Goal: Task Accomplishment & Management: Understand process/instructions

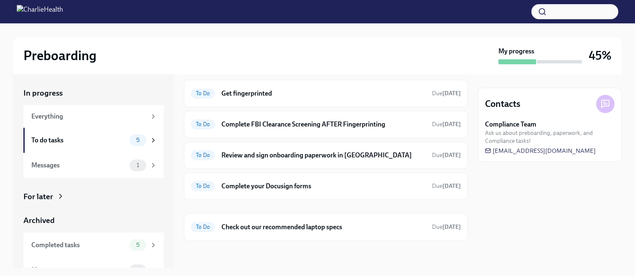
scroll to position [15, 0]
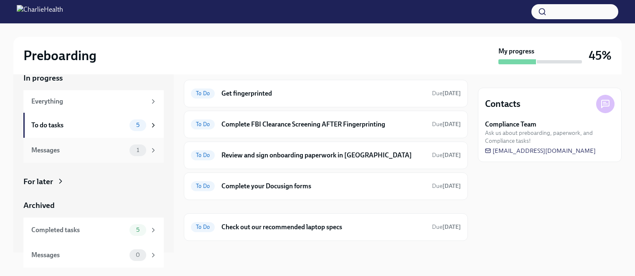
click at [71, 150] on div "Messages" at bounding box center [78, 150] width 95 height 9
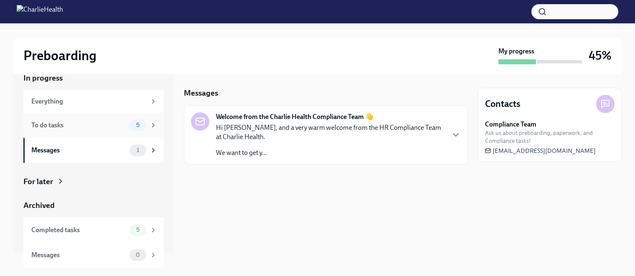
click at [93, 126] on div "To do tasks" at bounding box center [78, 125] width 95 height 9
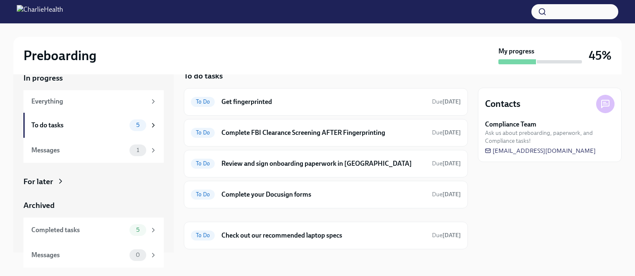
scroll to position [25, 0]
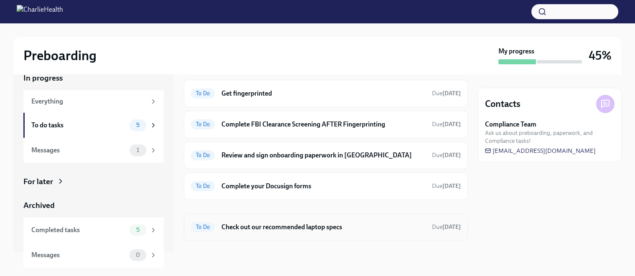
click at [260, 225] on h6 "Check out our recommended laptop specs" at bounding box center [323, 227] width 204 height 9
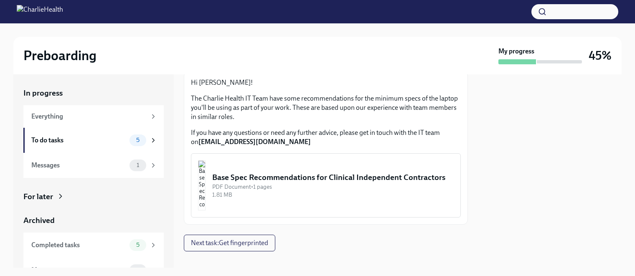
scroll to position [63, 0]
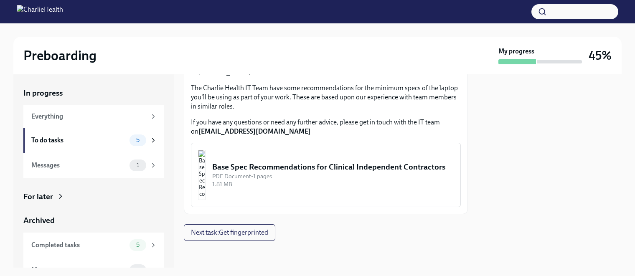
click at [284, 173] on div "Base Spec Recommendations for Clinical Independent Contractors" at bounding box center [332, 167] width 241 height 11
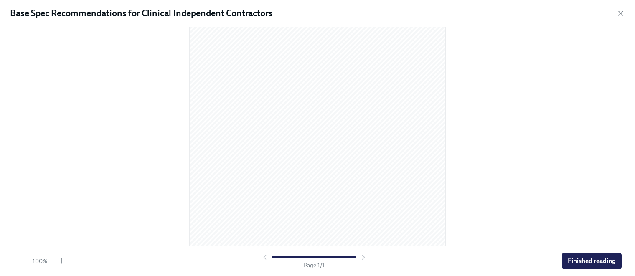
scroll to position [127, 0]
click at [587, 260] on span "Finished reading" at bounding box center [592, 261] width 48 height 8
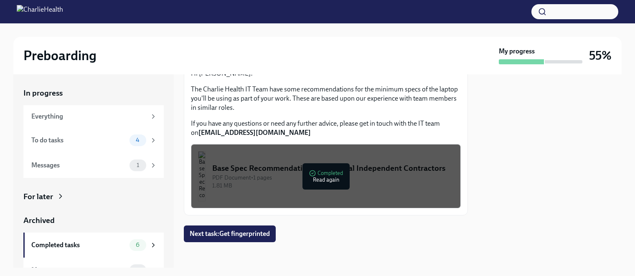
scroll to position [63, 0]
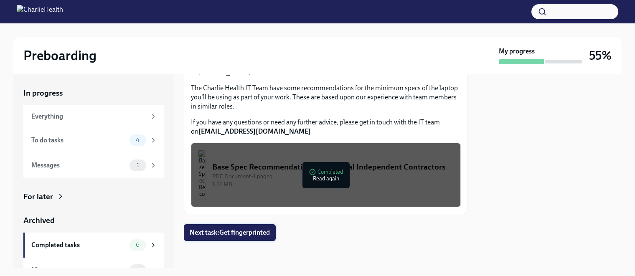
click at [239, 232] on span "Next task : Get fingerprinted" at bounding box center [230, 233] width 80 height 8
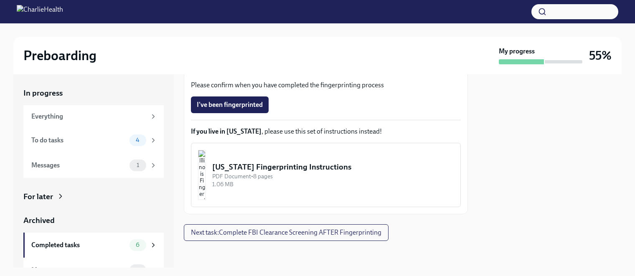
scroll to position [15, 0]
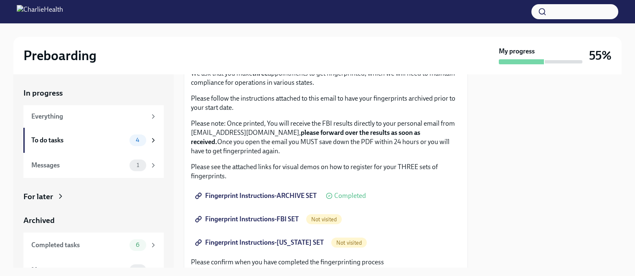
scroll to position [209, 0]
